Goal: Task Accomplishment & Management: Manage account settings

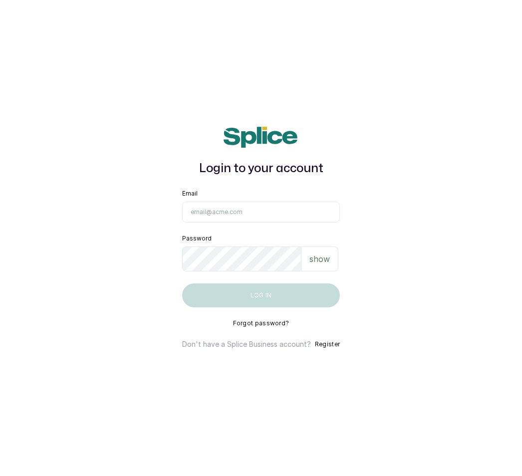
click at [207, 203] on div "Email" at bounding box center [261, 206] width 158 height 33
click at [195, 219] on input "Email" at bounding box center [261, 212] width 158 height 21
click at [203, 210] on input "Email" at bounding box center [261, 212] width 158 height 21
type input "F"
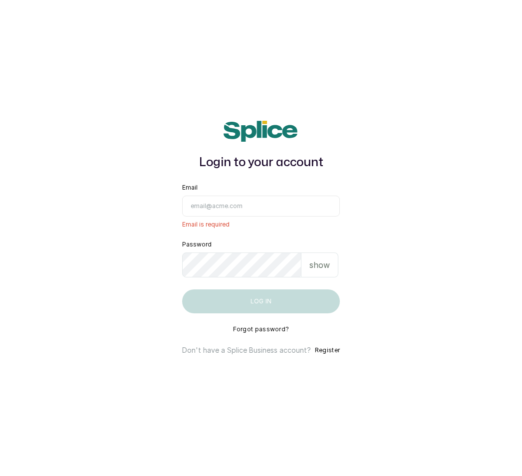
type input "F"
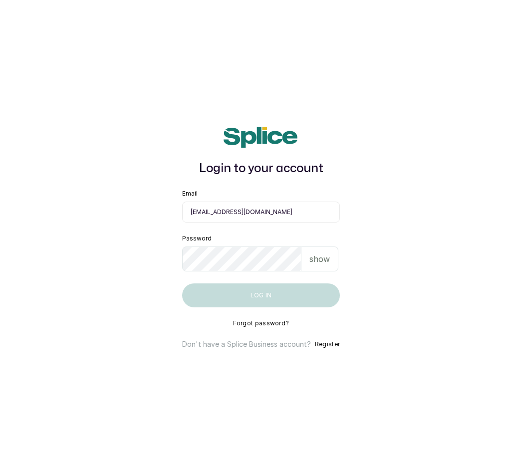
type input "[EMAIL_ADDRESS][DOMAIN_NAME]"
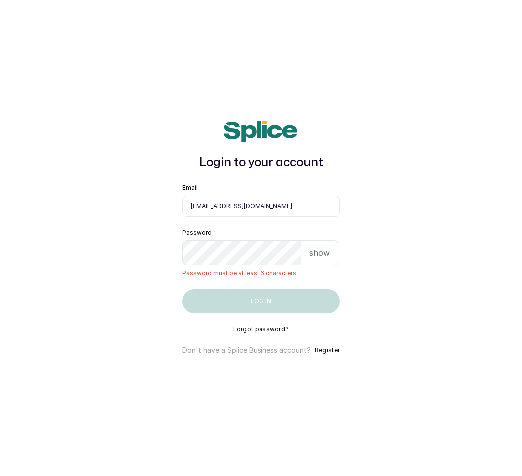
click at [324, 258] on p "show" at bounding box center [320, 253] width 20 height 12
click at [322, 258] on p "hide" at bounding box center [320, 253] width 15 height 12
click at [336, 255] on div "show" at bounding box center [320, 253] width 37 height 25
click at [326, 259] on p "hide" at bounding box center [320, 253] width 15 height 12
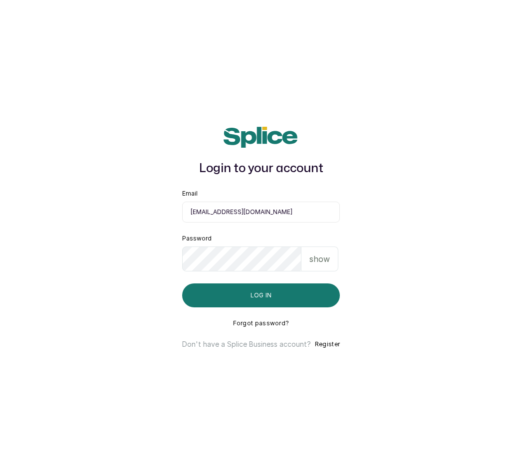
click at [321, 265] on p "show" at bounding box center [320, 259] width 20 height 12
click at [325, 265] on p "hide" at bounding box center [320, 259] width 15 height 12
click at [273, 301] on button "Log in" at bounding box center [261, 296] width 158 height 24
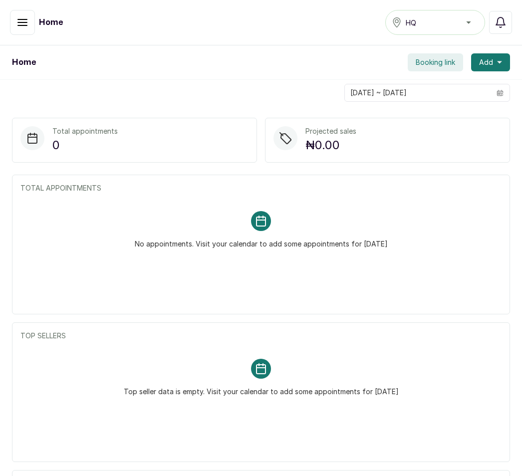
click at [52, 26] on h1 "Home" at bounding box center [51, 22] width 24 height 12
click at [53, 15] on div "Home" at bounding box center [76, 22] width 132 height 25
click at [52, 21] on h1 "Home" at bounding box center [51, 22] width 24 height 12
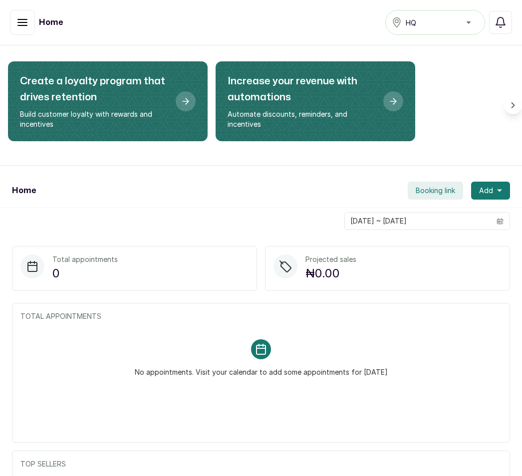
scroll to position [36, 0]
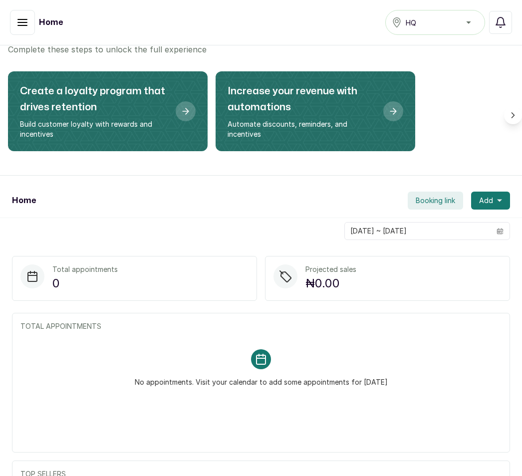
click at [33, 13] on button "button" at bounding box center [22, 22] width 25 height 25
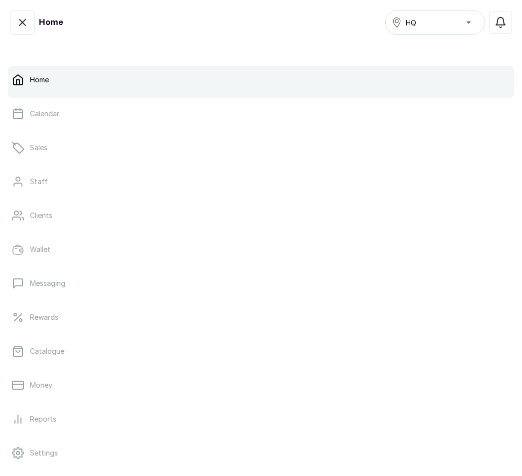
click at [76, 341] on link "Catalogue" at bounding box center [261, 352] width 506 height 28
